Goal: Information Seeking & Learning: Learn about a topic

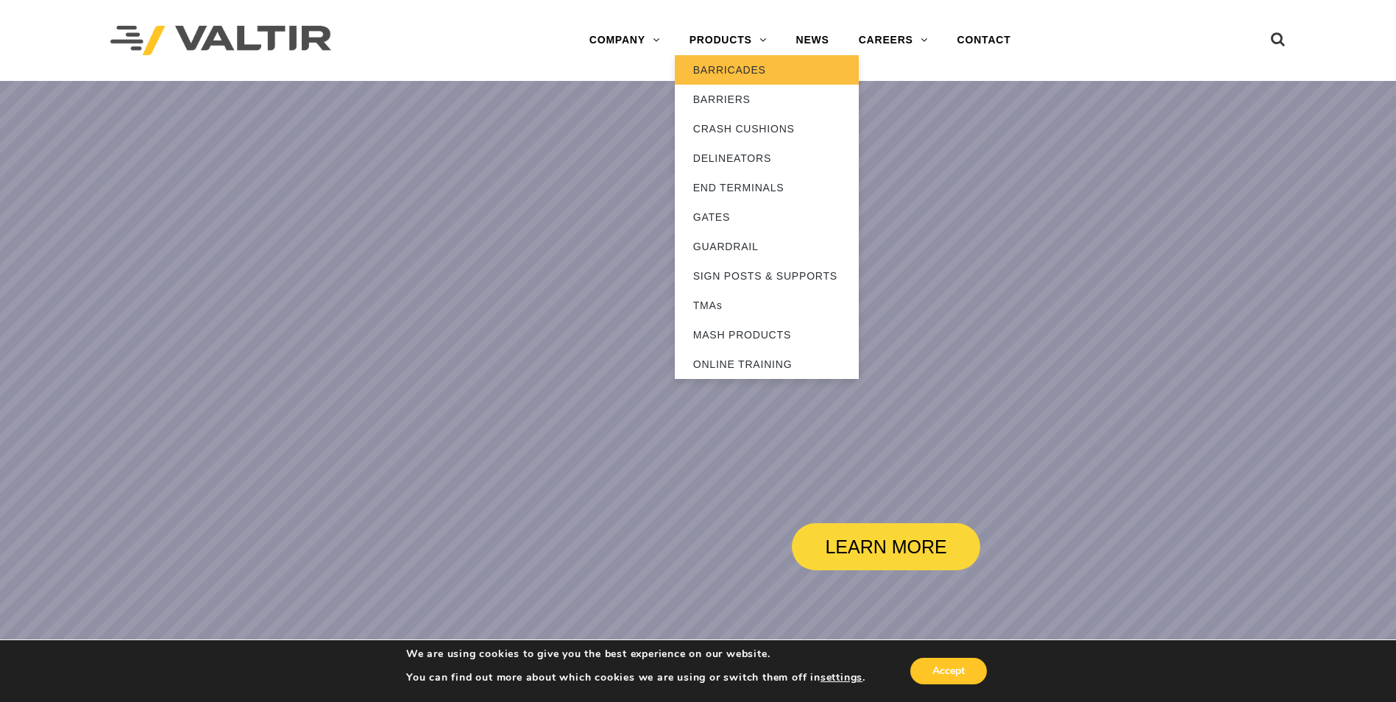
click at [737, 71] on link "BARRICADES" at bounding box center [767, 69] width 184 height 29
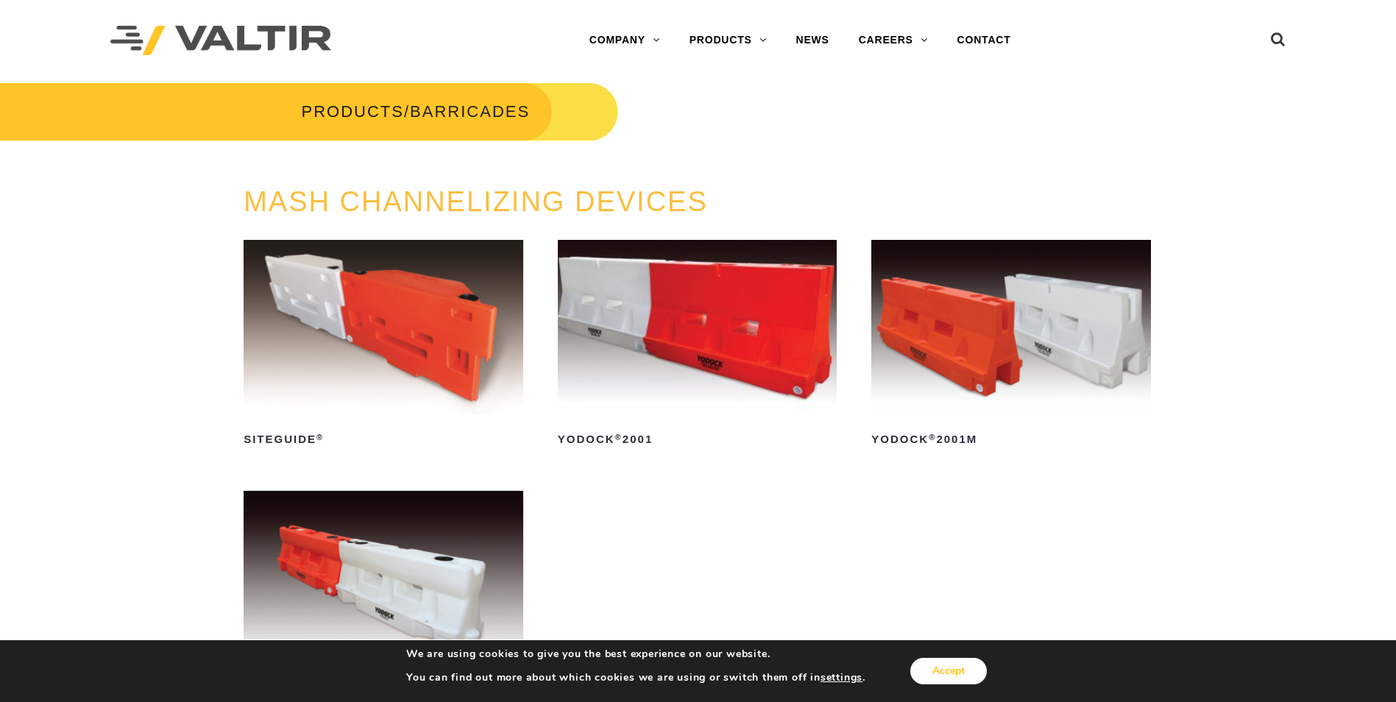
drag, startPoint x: 948, startPoint y: 675, endPoint x: 746, endPoint y: 627, distance: 208.1
click at [948, 675] on button "Accept" at bounding box center [948, 671] width 77 height 26
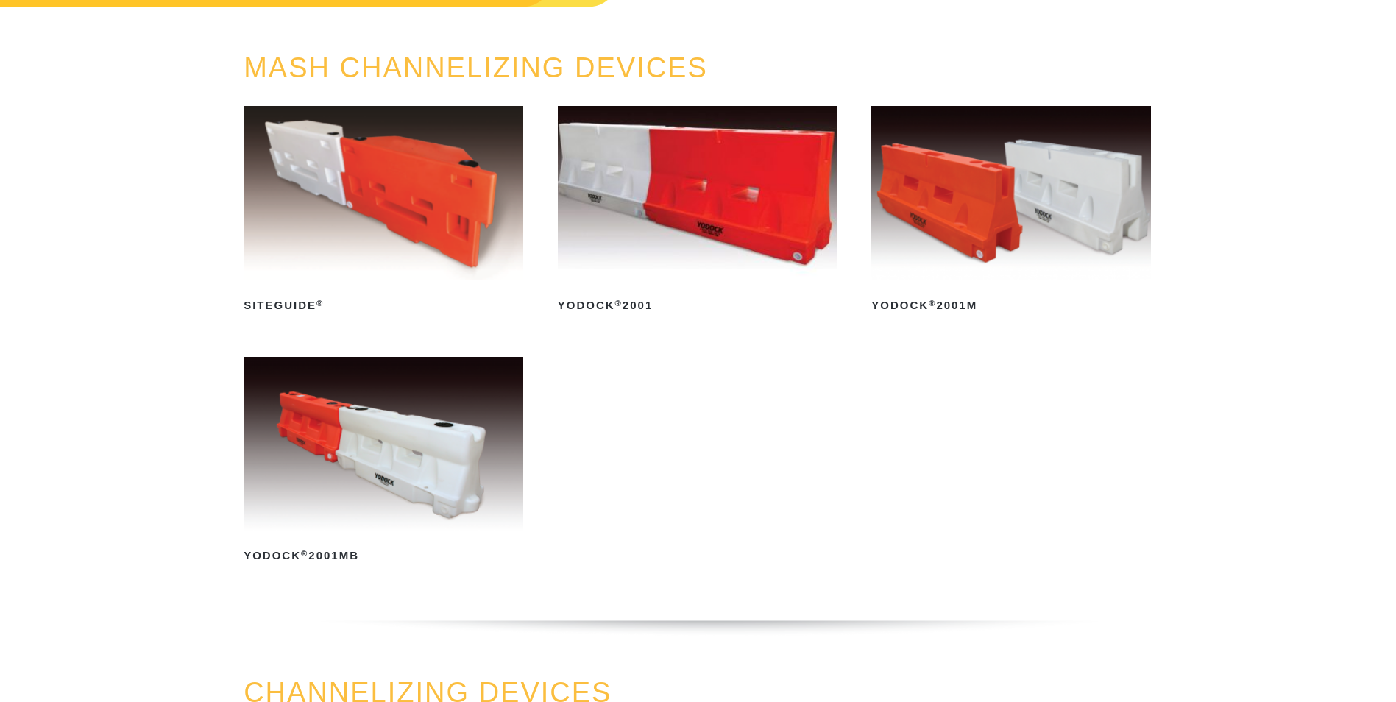
scroll to position [147, 0]
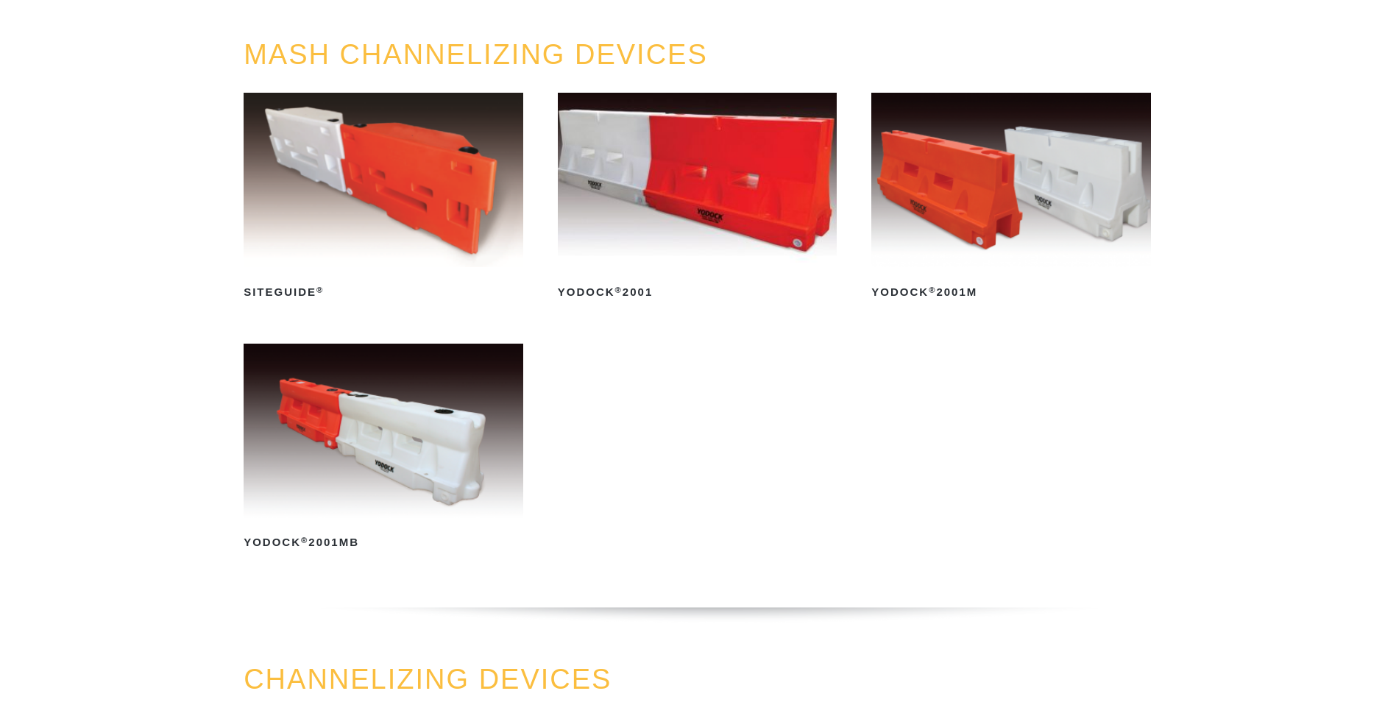
click at [1276, 424] on div "MASH CHANNELIZING DEVICES SiteGuide ® Read more Yodock ® 2001 Read more Yodock …" at bounding box center [698, 352] width 1396 height 625
drag, startPoint x: 469, startPoint y: 575, endPoint x: 301, endPoint y: 198, distance: 412.4
click at [301, 198] on ul "SiteGuide ® Read more Yodock ® 2001 Read more Yodock ® 2001M Read more Yodock ®…" at bounding box center [698, 343] width 909 height 501
copy ul "SiteGuide ® Read more Yodock ® 2001 Read more Yodock ® 2001M Read more Yodock ®…"
click at [424, 219] on img at bounding box center [384, 180] width 280 height 174
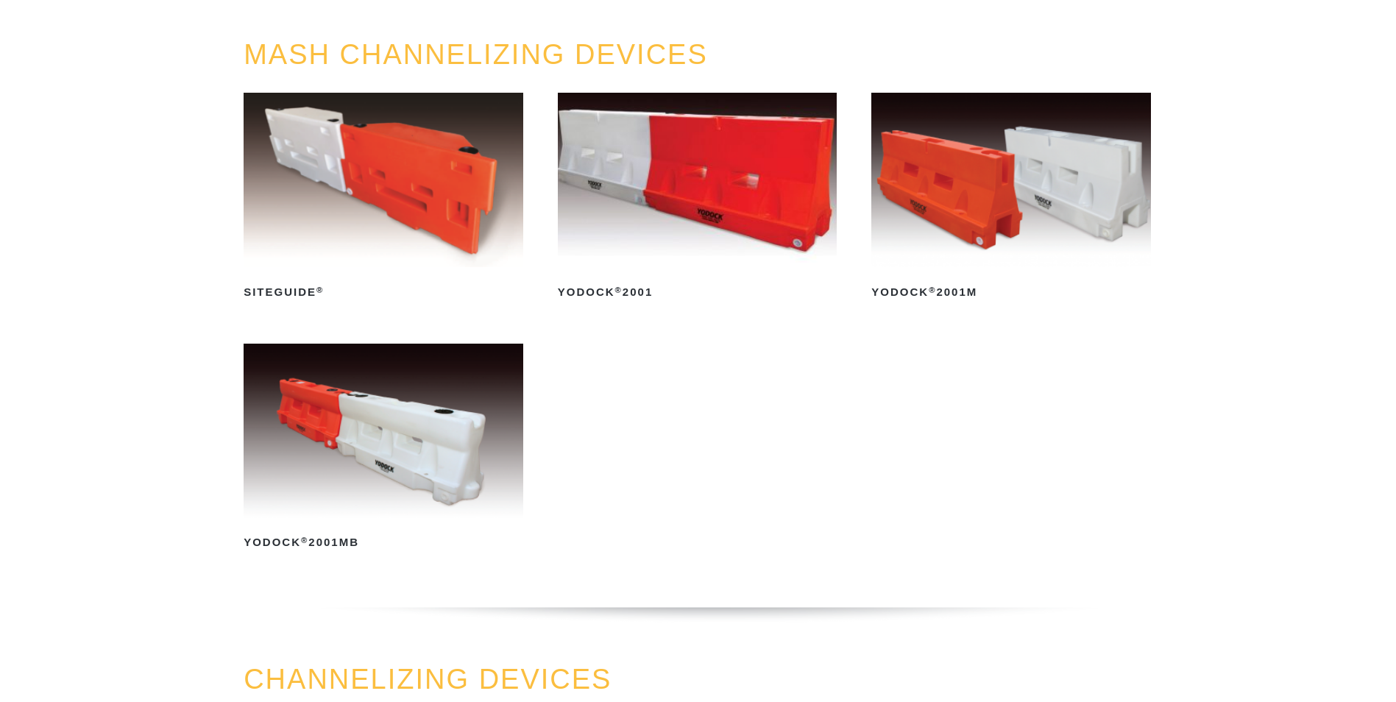
click at [743, 442] on ul "SiteGuide ® Read more Yodock ® 2001 Read more Yodock ® 2001M Read more Yodock ®…" at bounding box center [698, 343] width 909 height 501
click at [476, 424] on img at bounding box center [384, 431] width 280 height 174
click at [652, 189] on img at bounding box center [698, 180] width 280 height 174
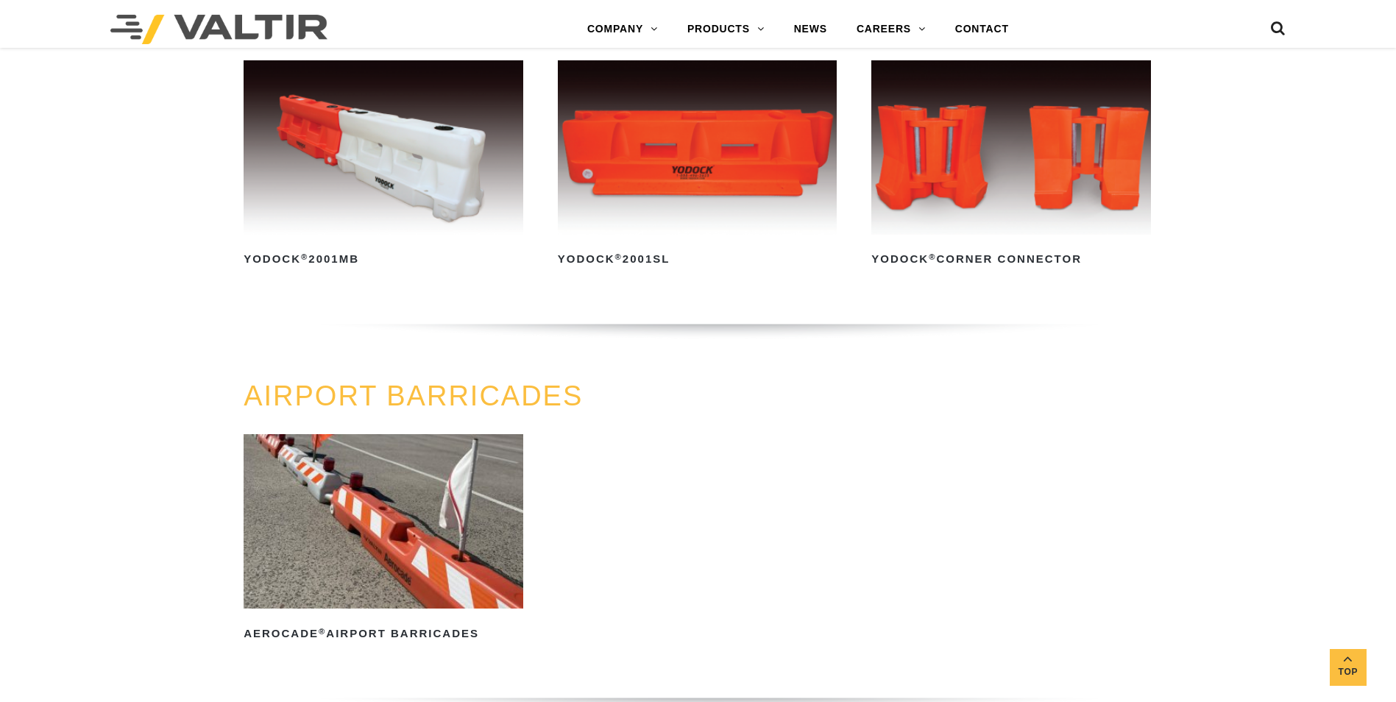
scroll to position [883, 0]
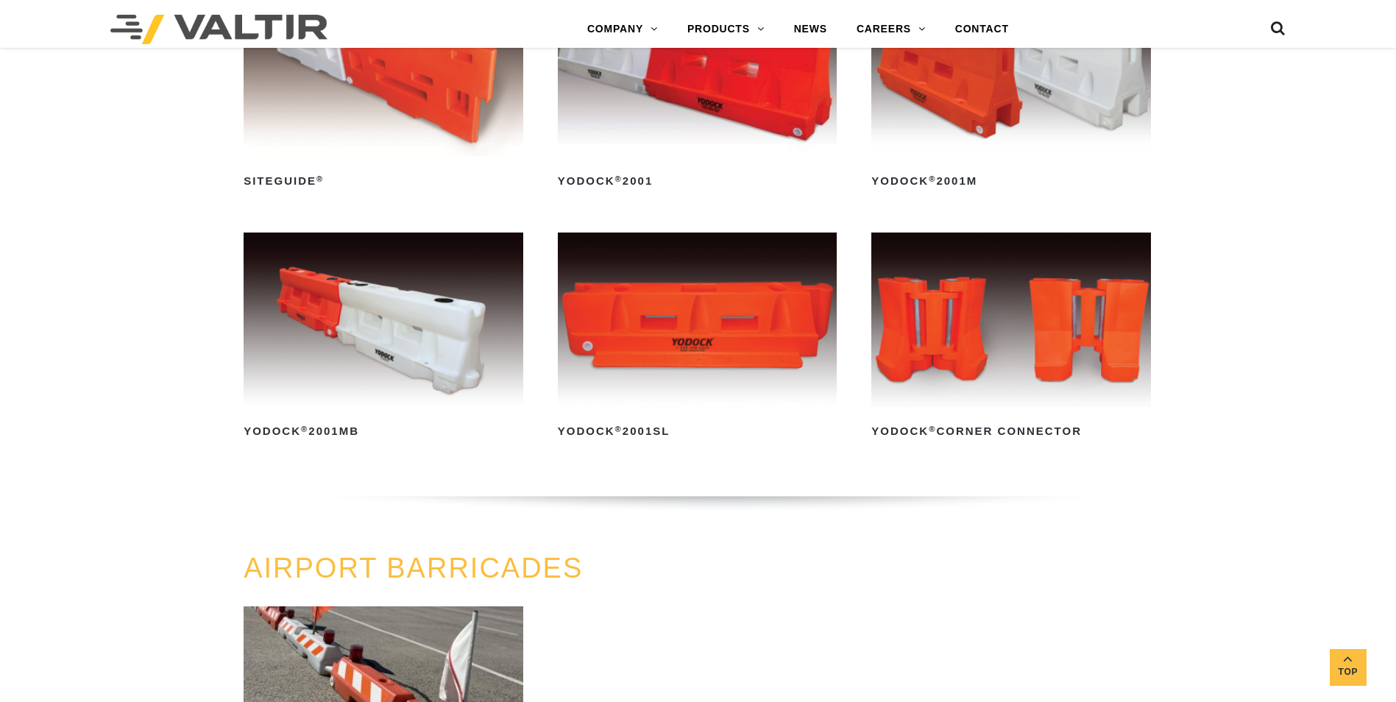
click at [988, 286] on img at bounding box center [1011, 320] width 280 height 174
